Goal: Find contact information: Find contact information

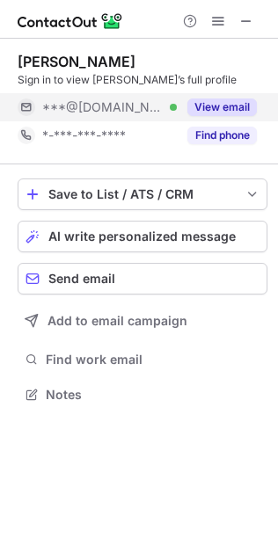
scroll to position [9, 9]
click at [230, 105] on button "View email" at bounding box center [221, 107] width 69 height 18
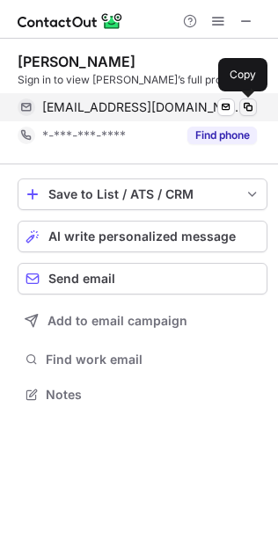
click at [244, 106] on span at bounding box center [248, 107] width 14 height 14
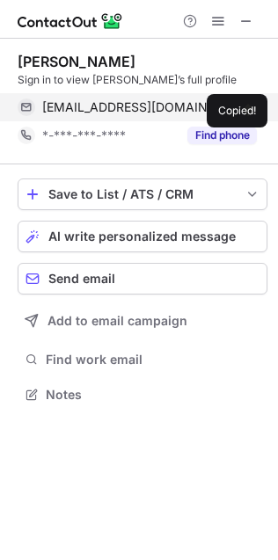
click at [244, 106] on span at bounding box center [248, 107] width 14 height 14
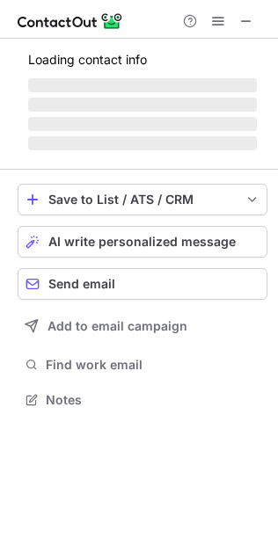
scroll to position [410, 278]
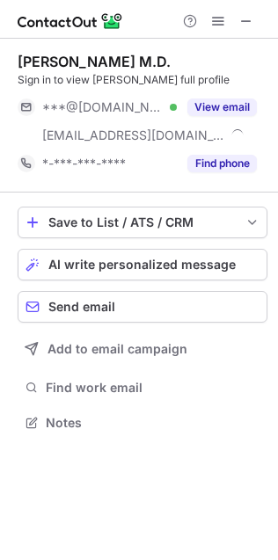
click at [248, 90] on div "Teri-Lee Foster M.D. Sign in to view Teri-Lee’s full profile ***@yahoo.com Veri…" at bounding box center [143, 115] width 250 height 125
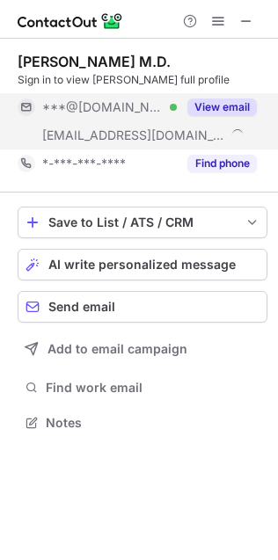
click at [227, 111] on button "View email" at bounding box center [221, 107] width 69 height 18
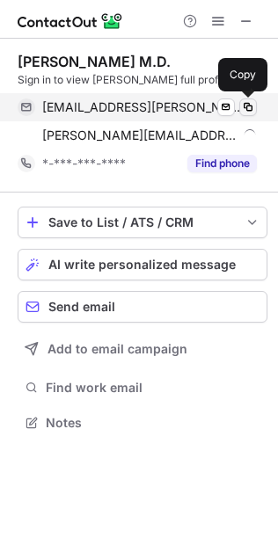
click at [244, 106] on span at bounding box center [248, 107] width 14 height 14
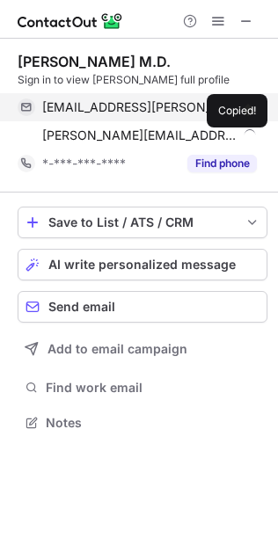
click at [244, 106] on span at bounding box center [248, 107] width 14 height 14
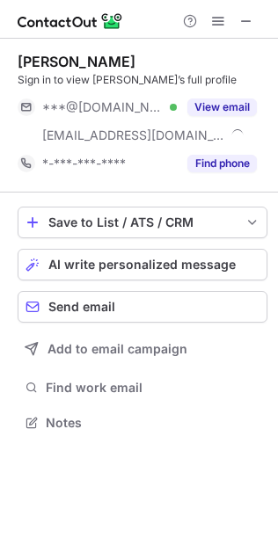
scroll to position [410, 278]
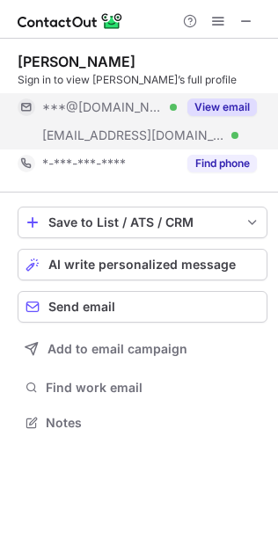
click at [230, 118] on div "View email" at bounding box center [217, 107] width 80 height 28
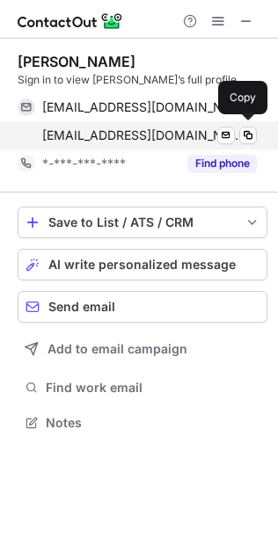
click at [246, 121] on div "lcrigler@centene.com Verified Send email Copy" at bounding box center [137, 135] width 239 height 28
click at [241, 140] on span at bounding box center [248, 135] width 14 height 14
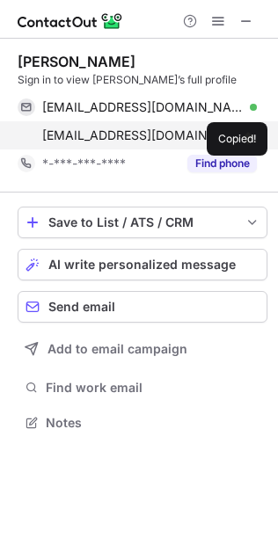
click at [244, 142] on span at bounding box center [248, 135] width 14 height 14
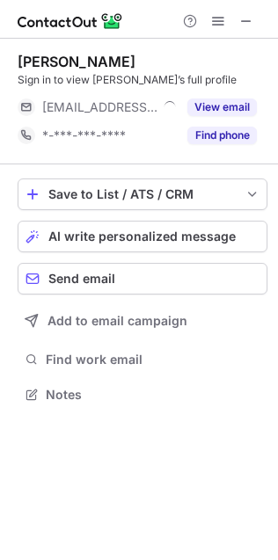
scroll to position [9, 9]
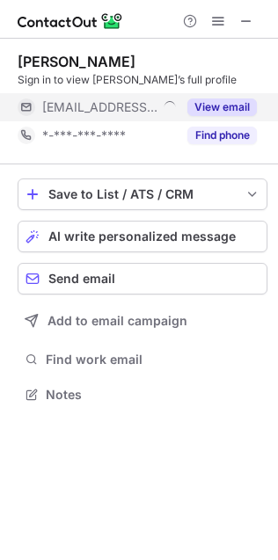
click at [219, 106] on button "View email" at bounding box center [221, 107] width 69 height 18
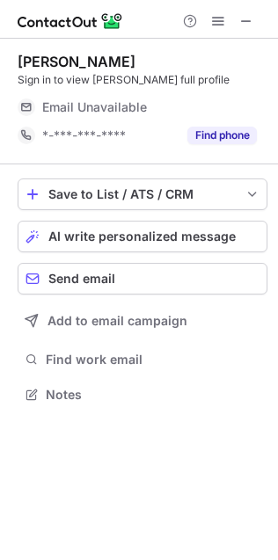
scroll to position [9, 9]
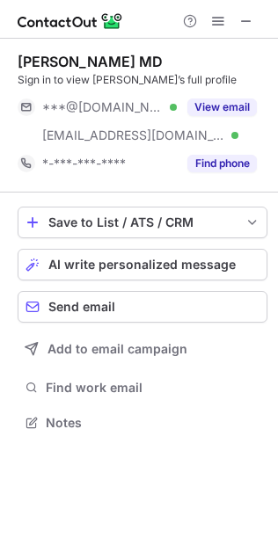
scroll to position [410, 278]
click at [248, 84] on div "Sign in to view Arthur’s full profile" at bounding box center [143, 80] width 250 height 16
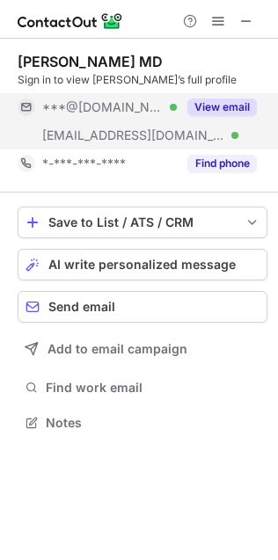
click at [233, 95] on div "View email" at bounding box center [217, 107] width 80 height 28
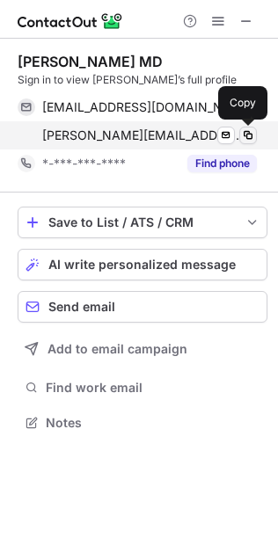
click at [253, 128] on span at bounding box center [248, 135] width 14 height 14
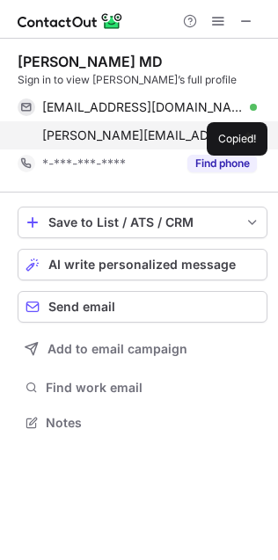
click at [253, 128] on span at bounding box center [248, 135] width 14 height 14
